Goal: Task Accomplishment & Management: Manage account settings

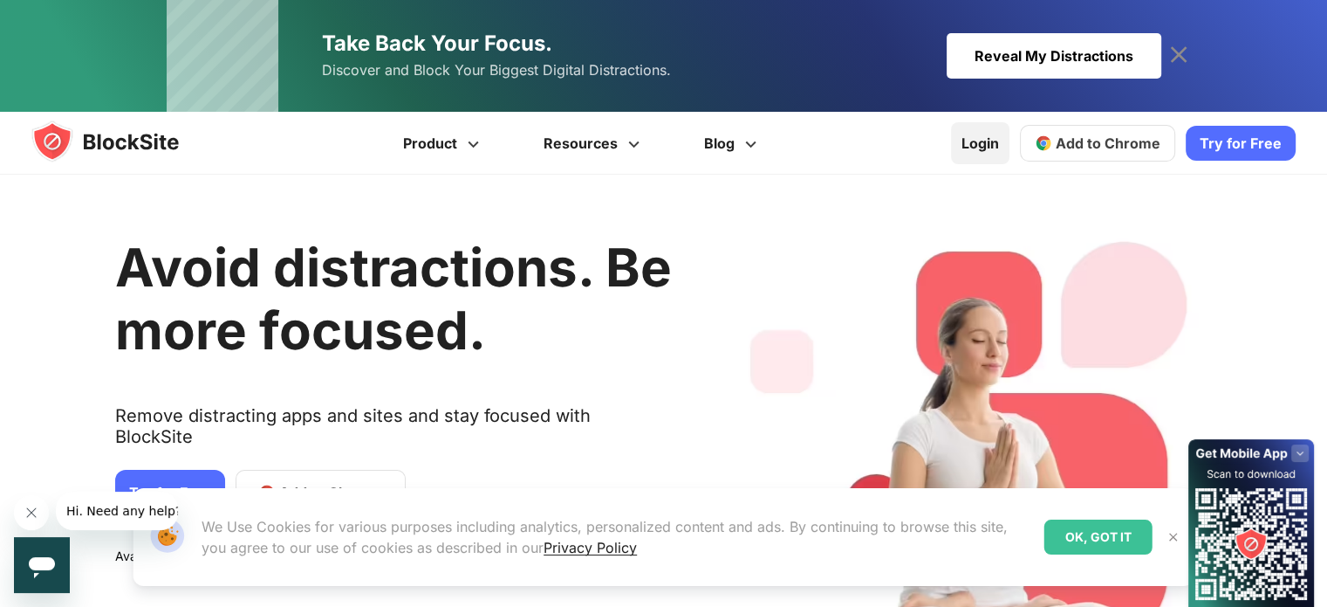
click at [980, 143] on link "Login" at bounding box center [980, 143] width 58 height 42
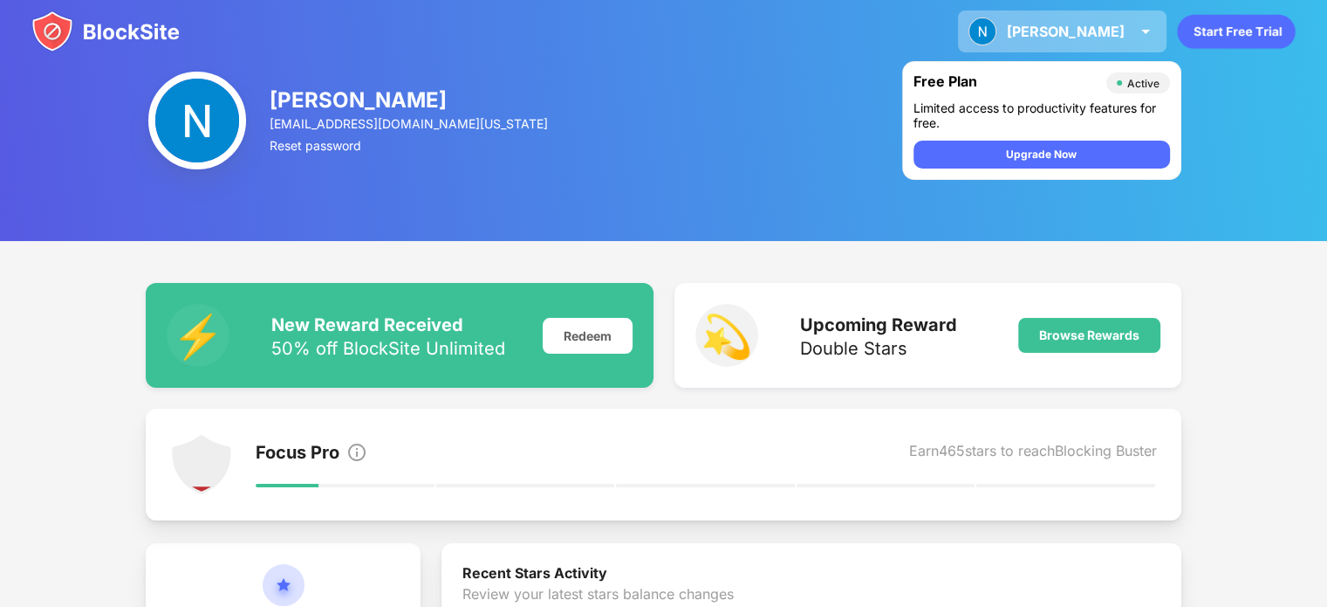
click at [1083, 32] on div "Nathan" at bounding box center [1066, 31] width 118 height 17
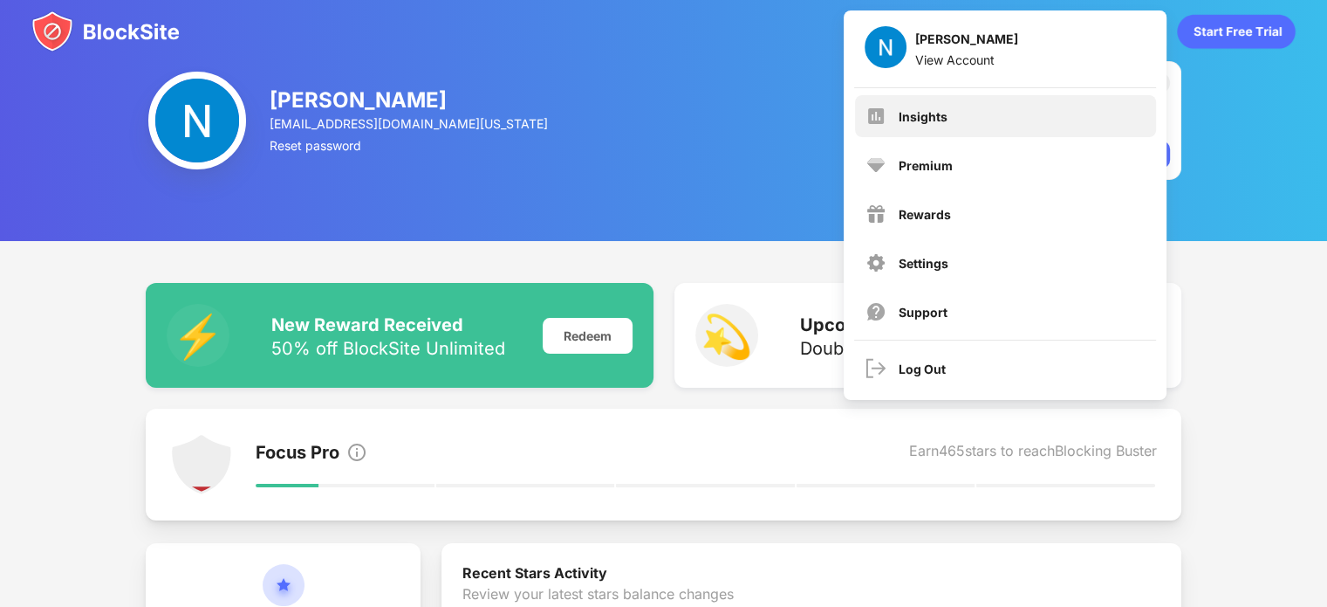
click at [1044, 115] on div "Insights" at bounding box center [1005, 116] width 301 height 42
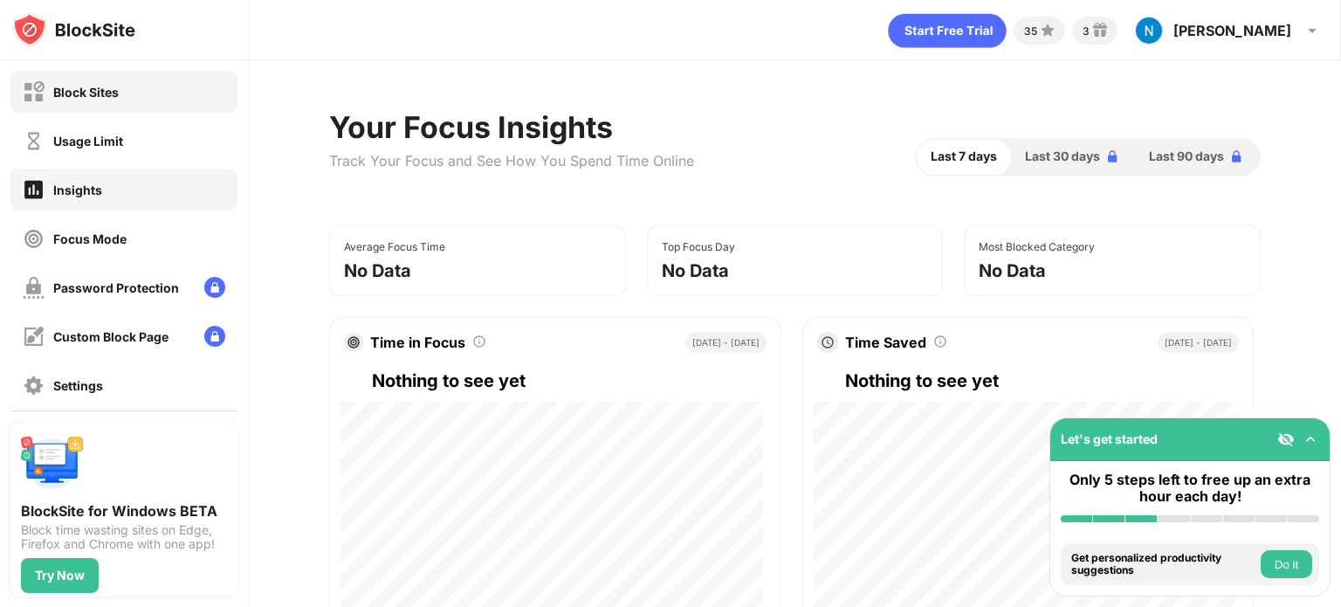
click at [119, 92] on div "Block Sites" at bounding box center [123, 92] width 227 height 42
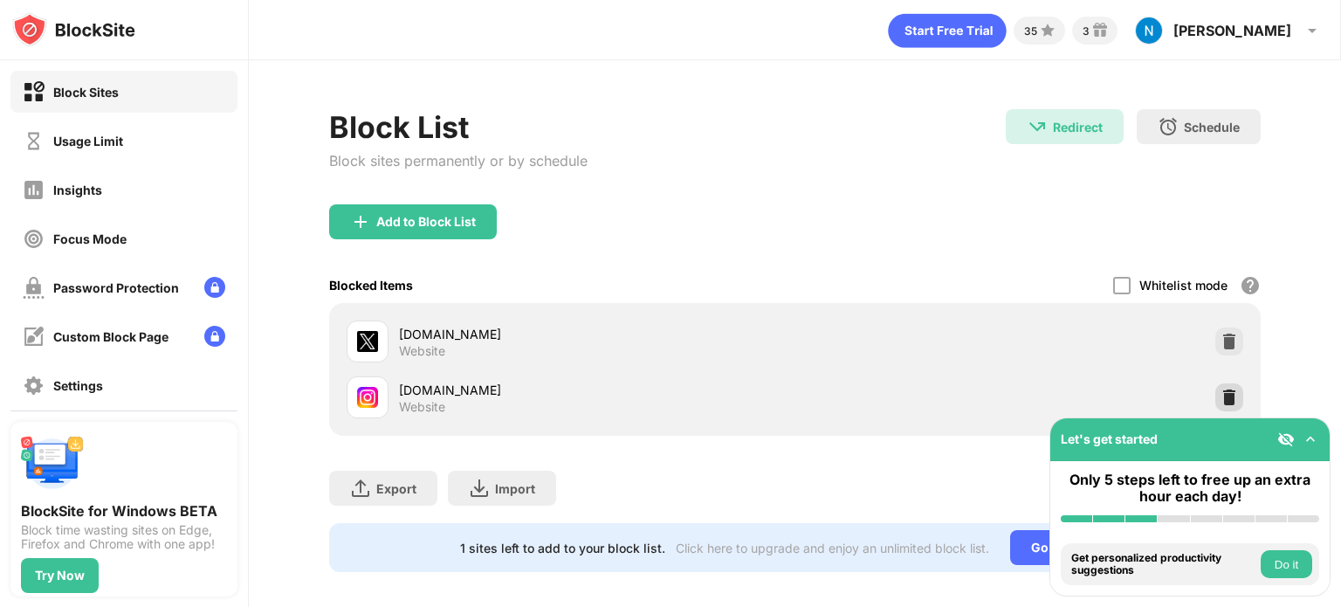
click at [1220, 399] on img at bounding box center [1228, 396] width 17 height 17
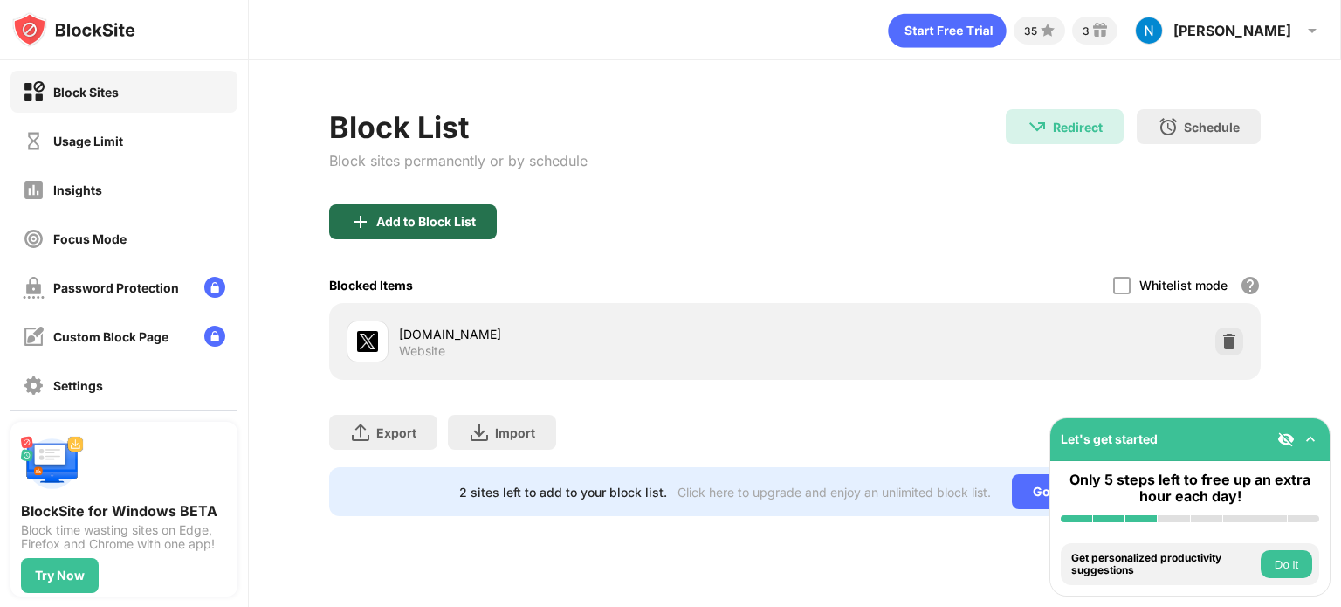
click at [432, 219] on div "Add to Block List" at bounding box center [425, 222] width 99 height 14
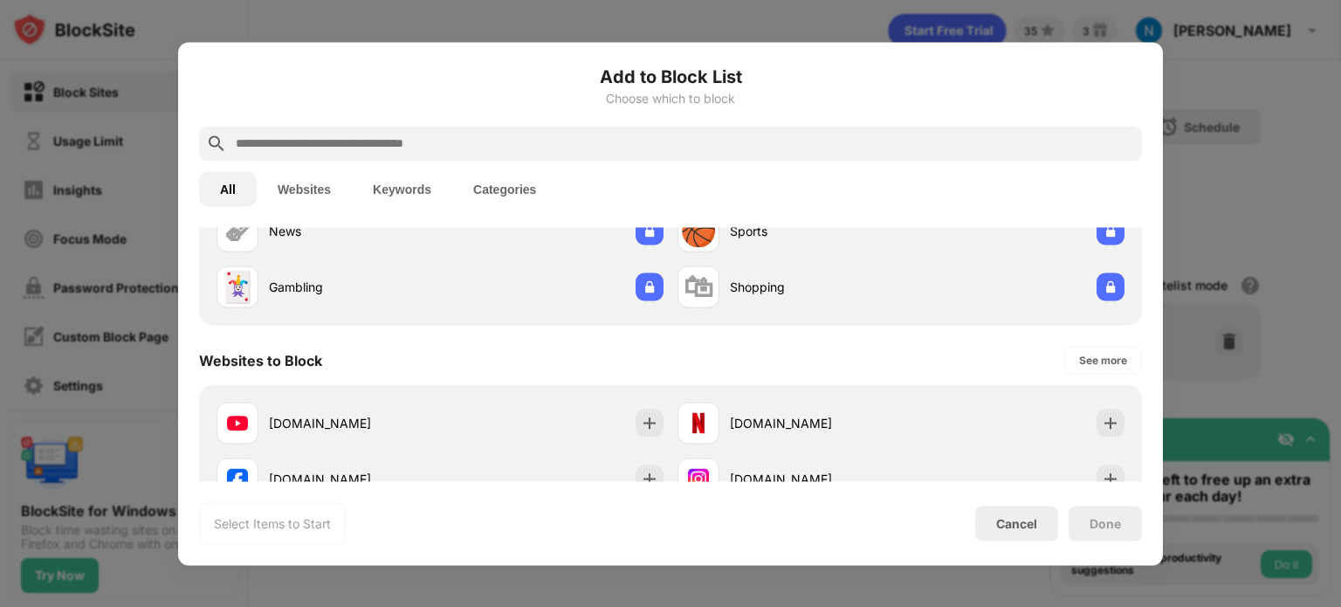
scroll to position [349, 0]
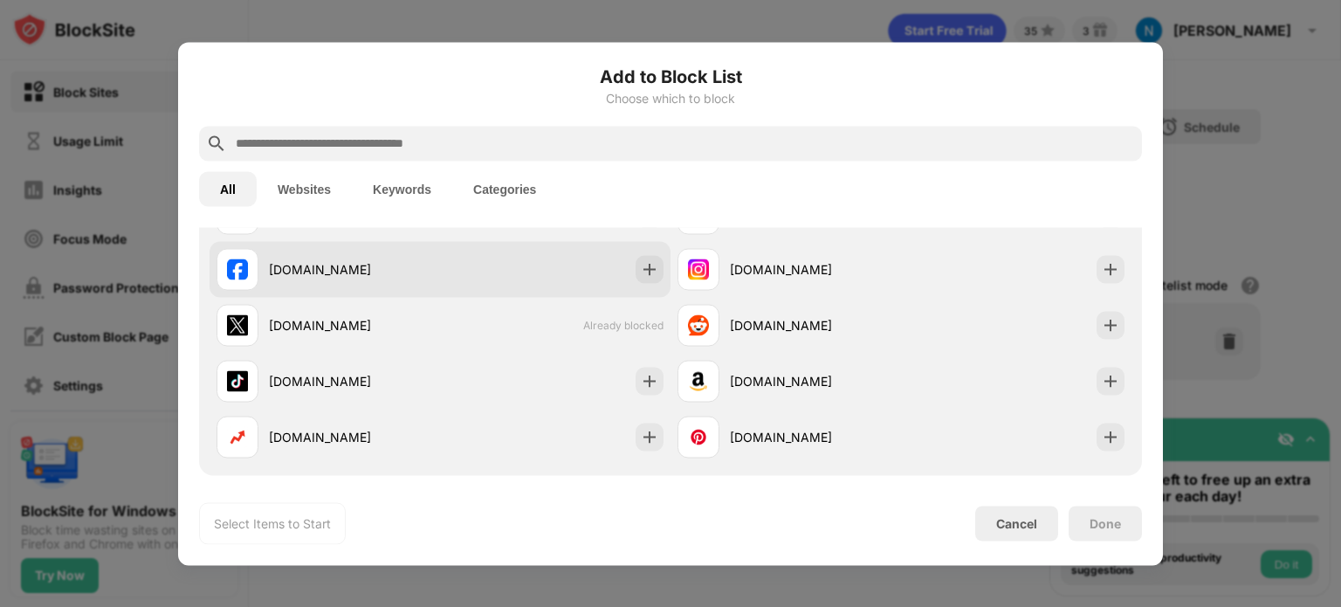
click at [543, 253] on div "facebook.com" at bounding box center [439, 269] width 461 height 56
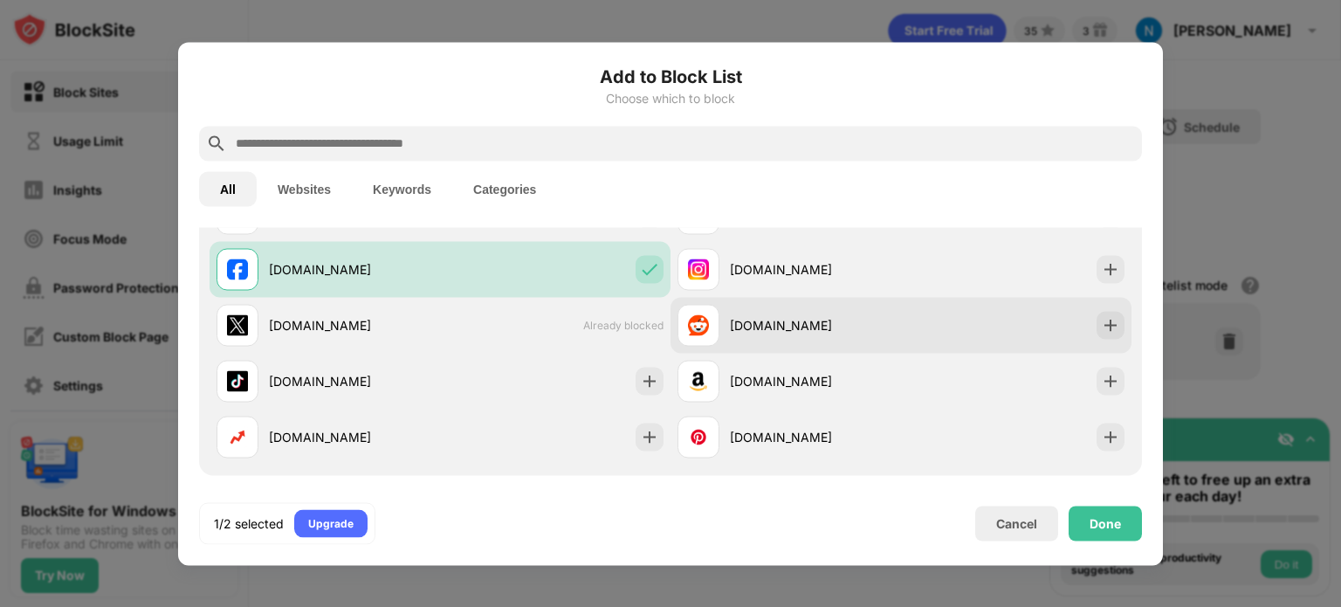
click at [866, 326] on div "reddit.com" at bounding box center [815, 325] width 171 height 18
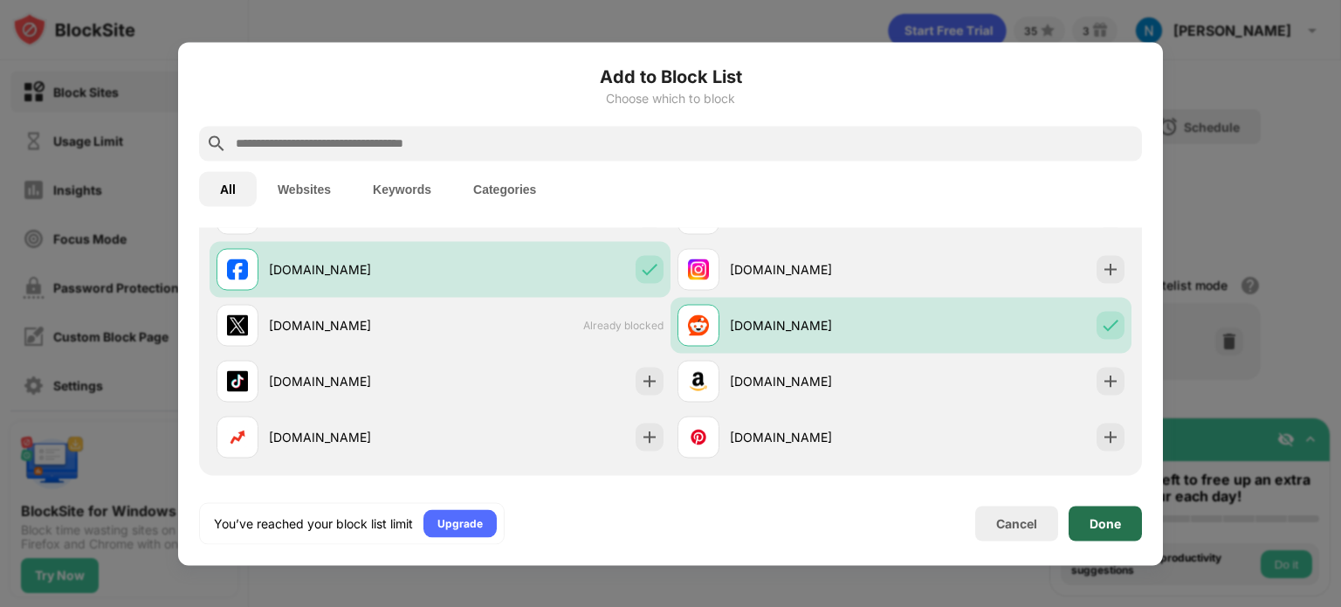
click at [1123, 522] on div "Done" at bounding box center [1104, 522] width 73 height 35
